Goal: Information Seeking & Learning: Check status

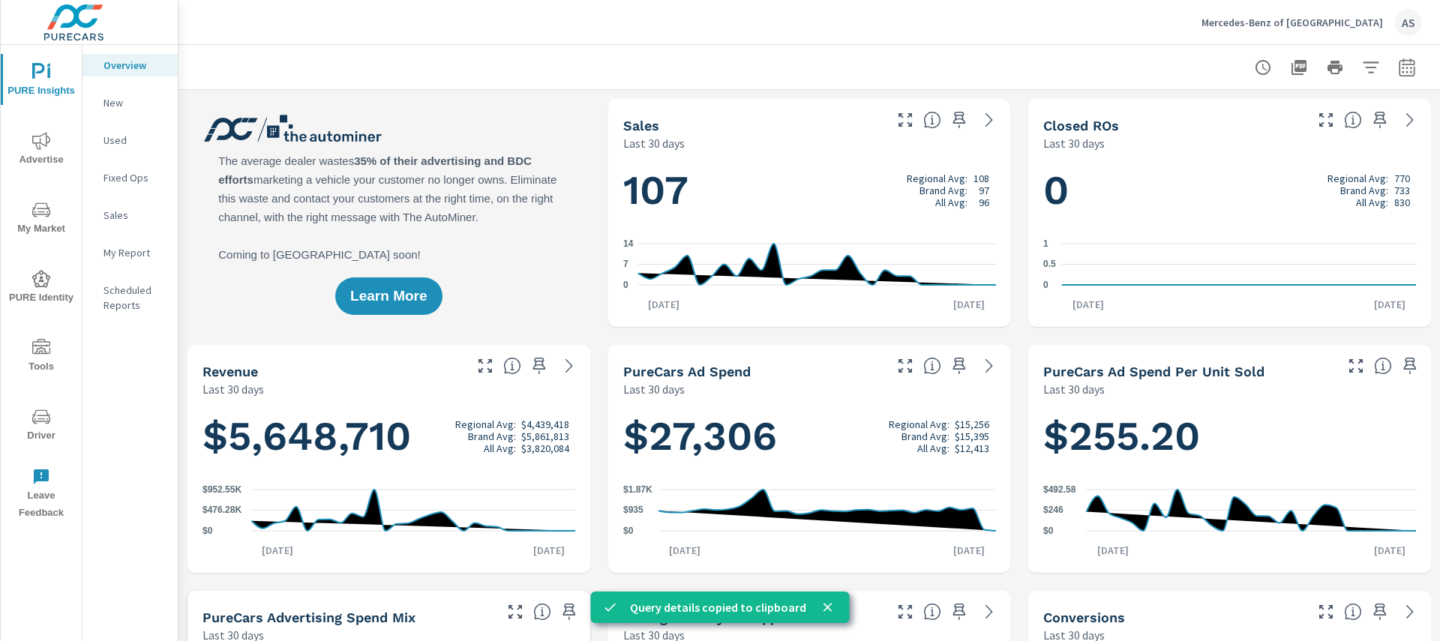
scroll to position [1, 0]
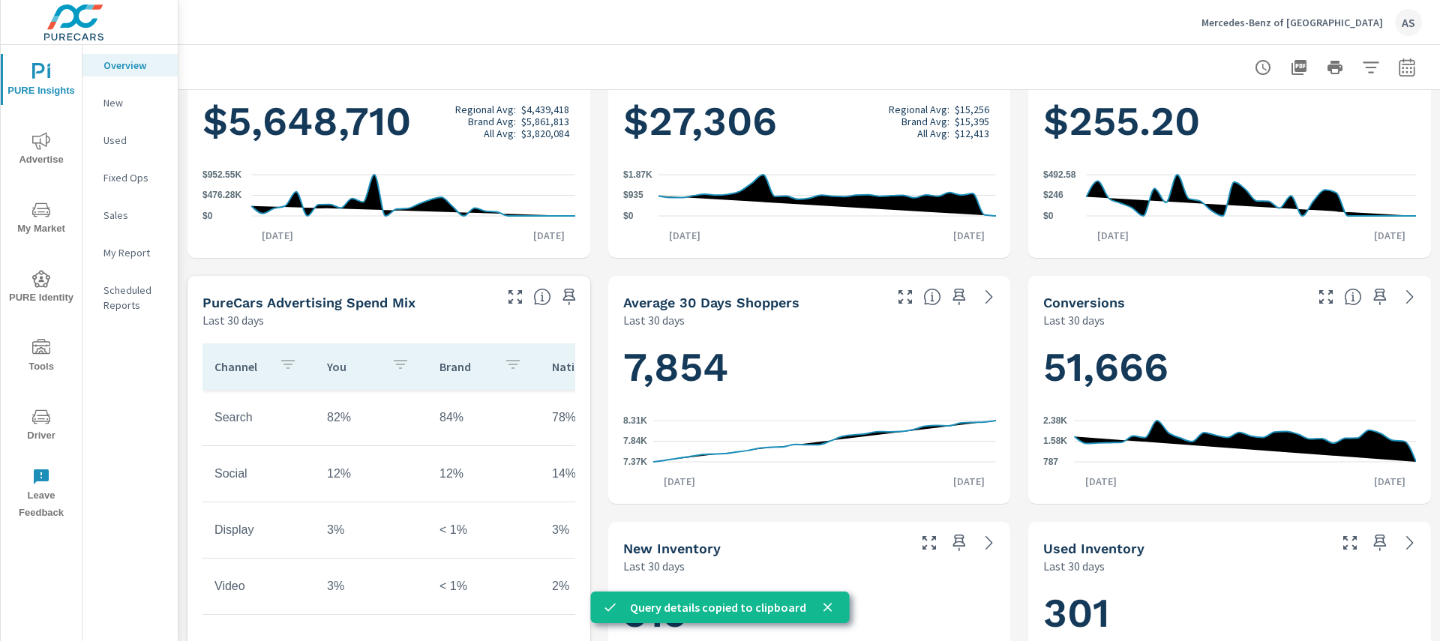
click at [682, 159] on div "$27,306 Regional Avg: $15,256 Brand Avg: $15,395 All Avg: $12,413 $0 $935 $1.87…" at bounding box center [809, 171] width 391 height 164
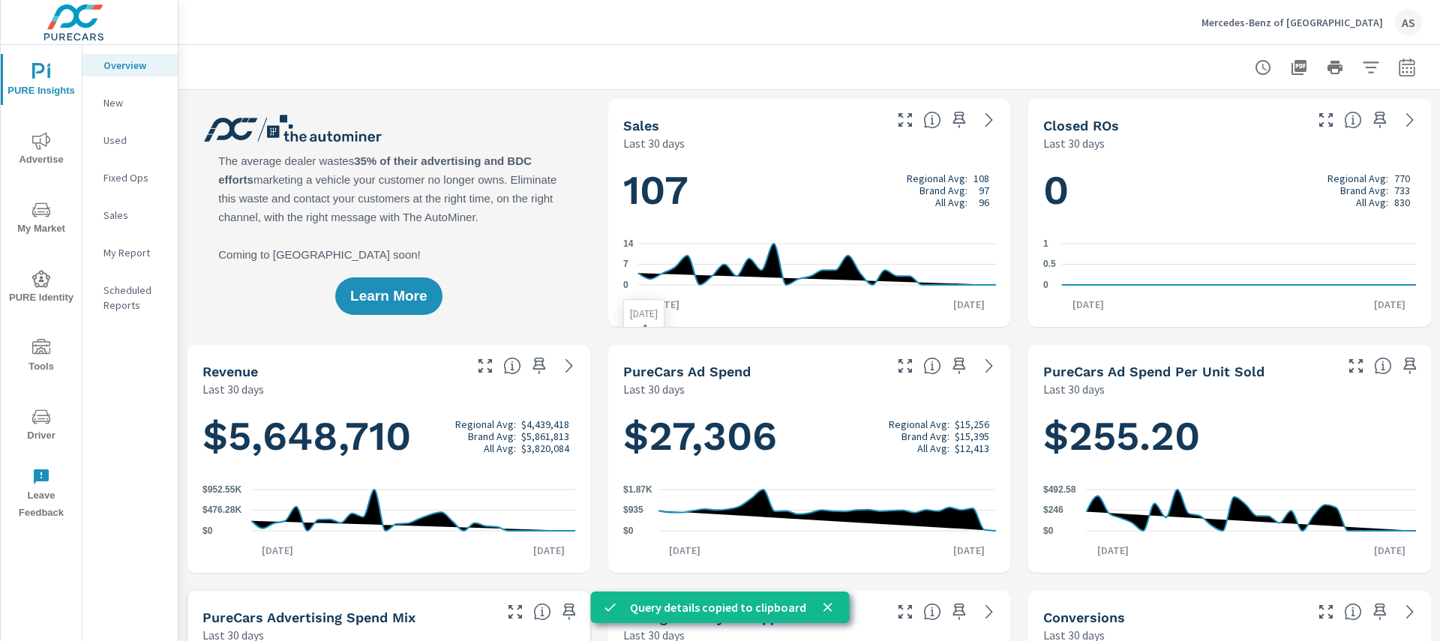
click at [706, 156] on div "107 Regional Avg: 108 Brand Avg: 97 All Avg: 96 0 7 14 [DATE] [DATE] [DATE] 20th" at bounding box center [809, 240] width 403 height 176
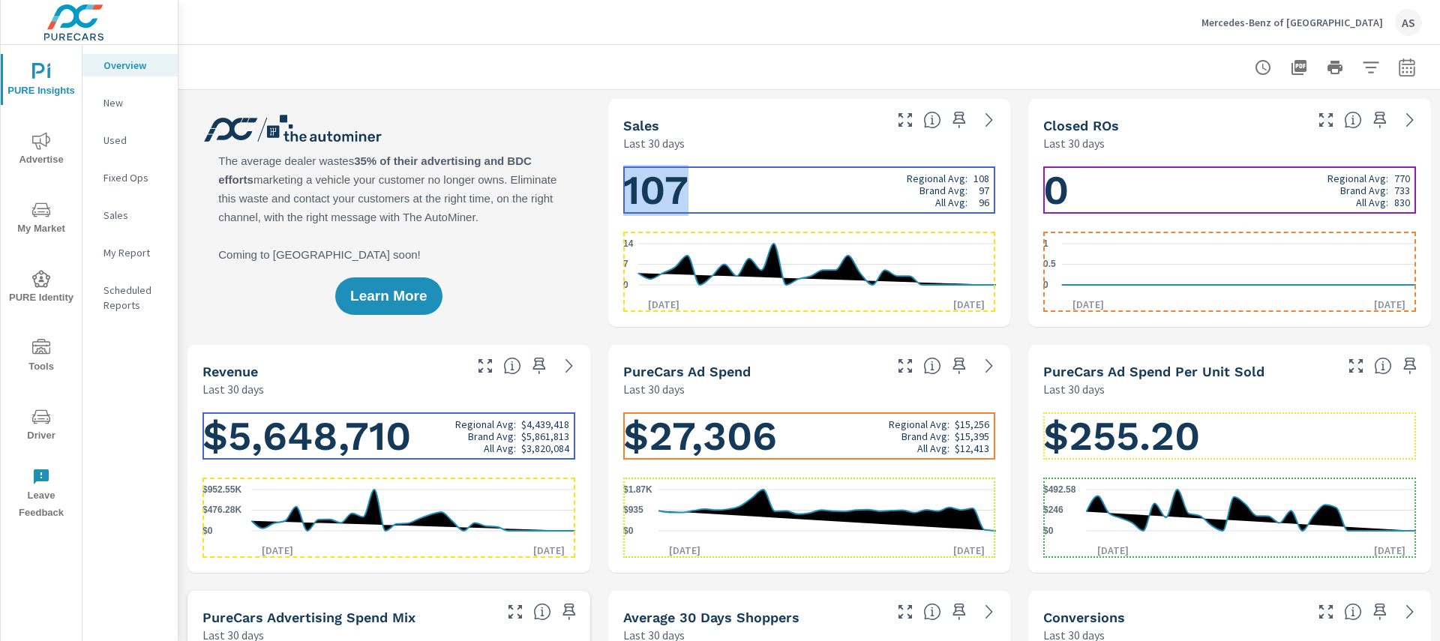
click at [725, 198] on h1 "107 Regional Avg: 108 Brand Avg: 97 All Avg: 96" at bounding box center [809, 190] width 373 height 51
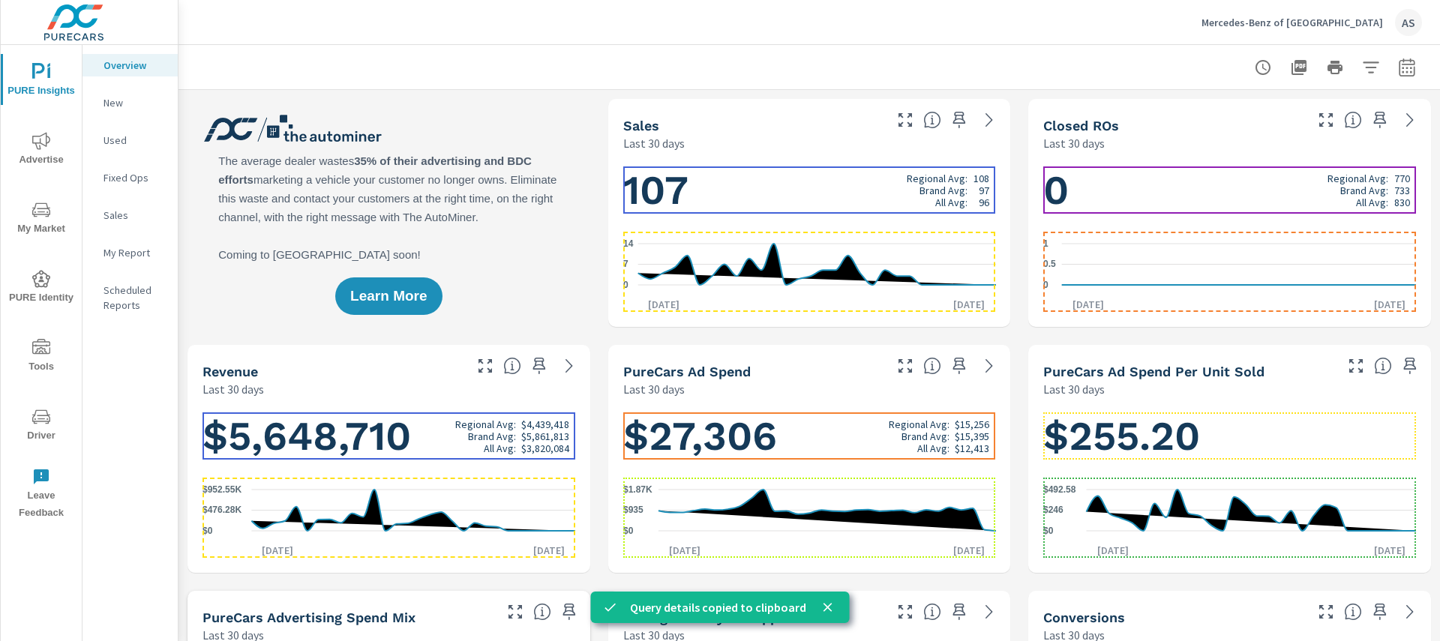
click at [877, 204] on h1 "107 Regional Avg: 108 Brand Avg: 97 All Avg: 96" at bounding box center [809, 190] width 373 height 51
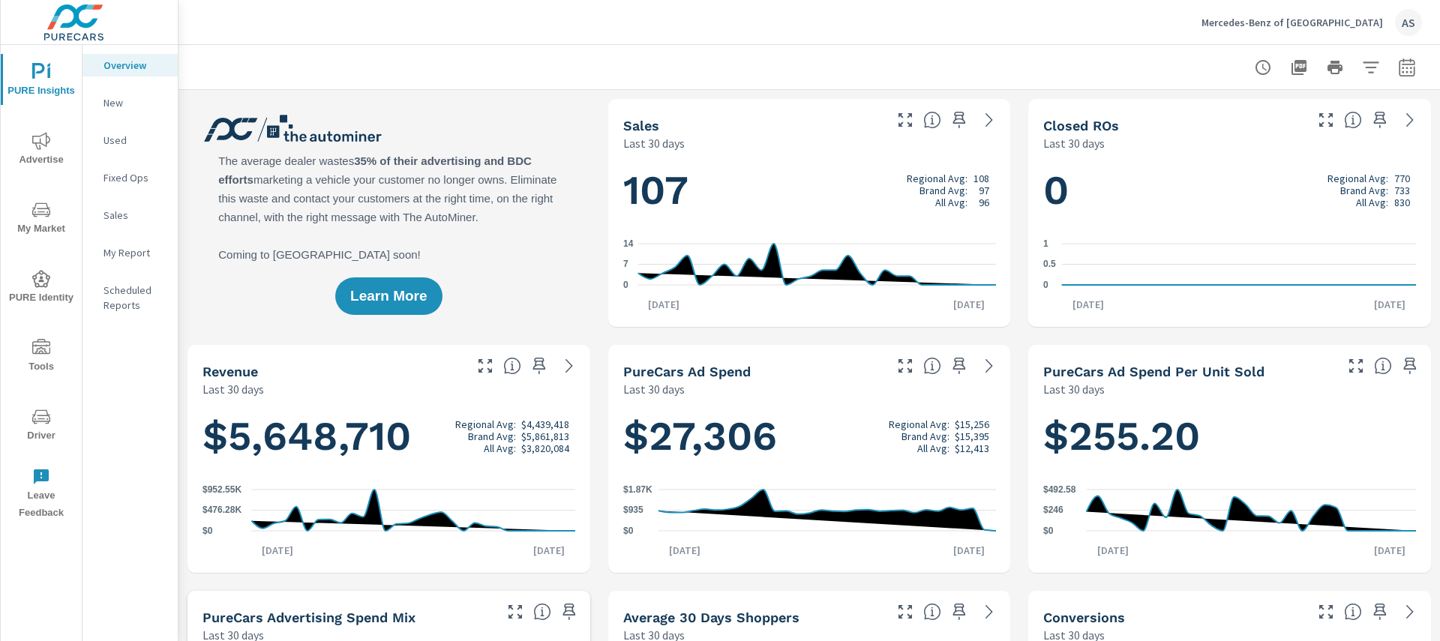
click at [945, 148] on div "Sales Last 30 days" at bounding box center [809, 125] width 403 height 53
